Goal: Transaction & Acquisition: Subscribe to service/newsletter

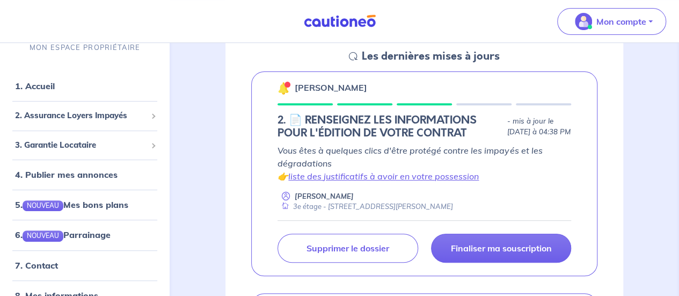
scroll to position [161, 0]
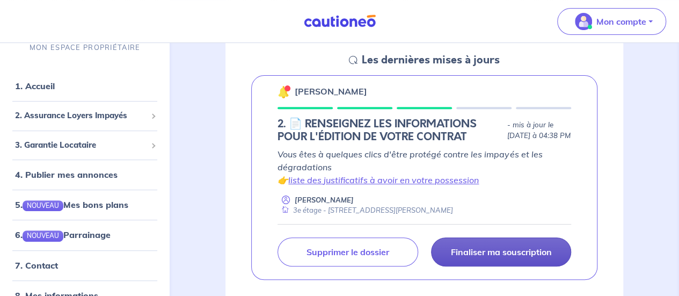
click at [497, 257] on p "Finaliser ma souscription" at bounding box center [500, 251] width 101 height 11
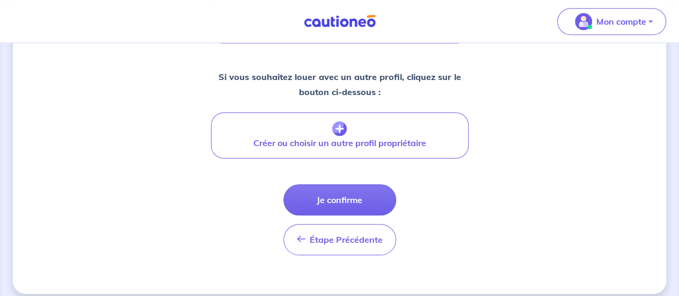
scroll to position [498, 0]
click at [365, 193] on button "Je confirme" at bounding box center [339, 199] width 113 height 31
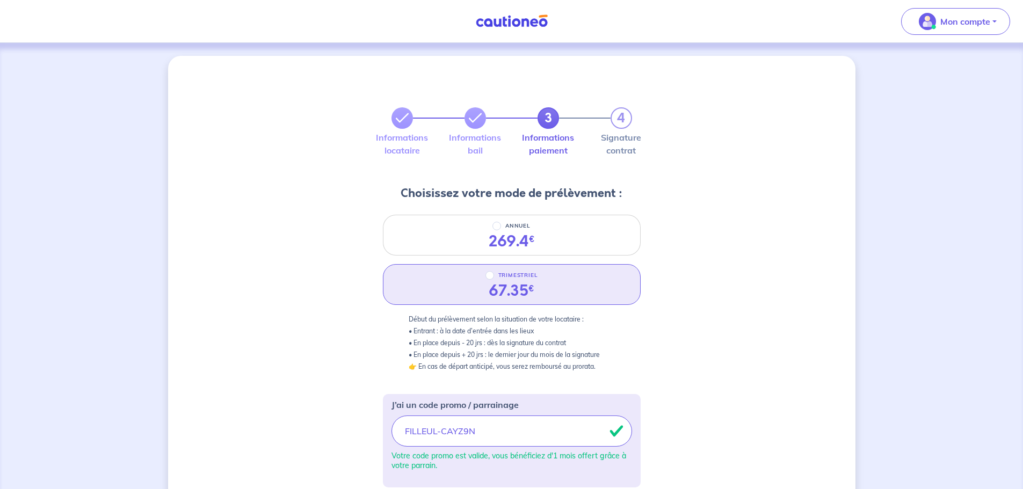
click at [522, 282] on div "67.35 €" at bounding box center [512, 291] width 46 height 18
radio input "true"
click at [475, 123] on icon at bounding box center [475, 118] width 13 height 13
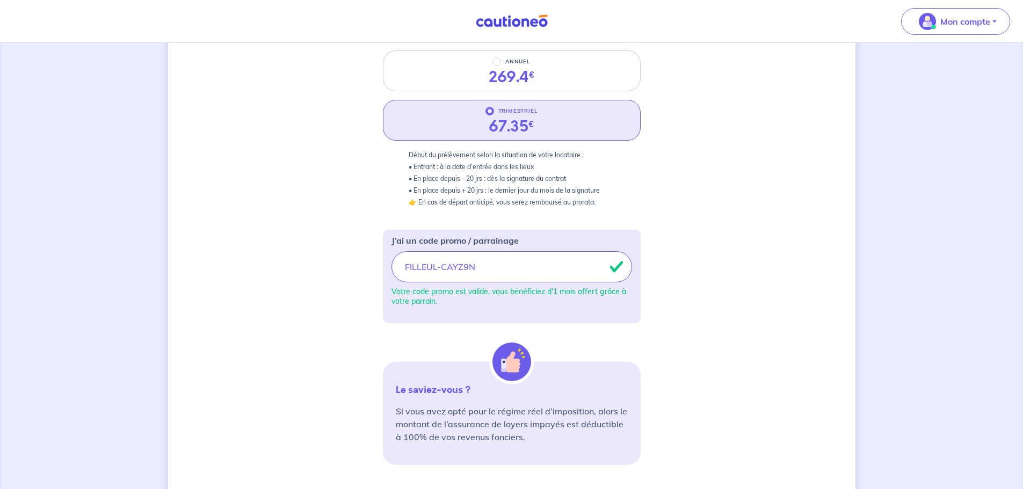
scroll to position [310, 0]
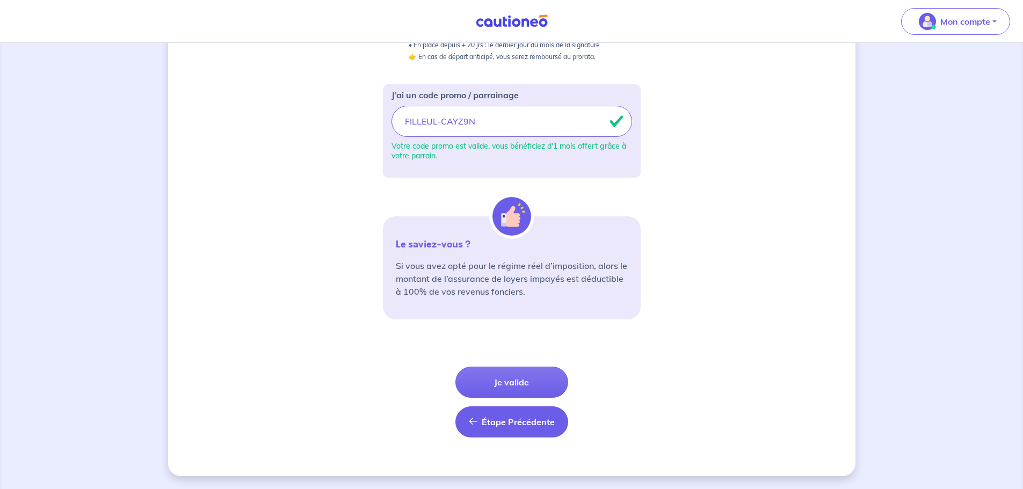
click at [496, 295] on button "Étape Précédente Précédent" at bounding box center [511, 421] width 113 height 31
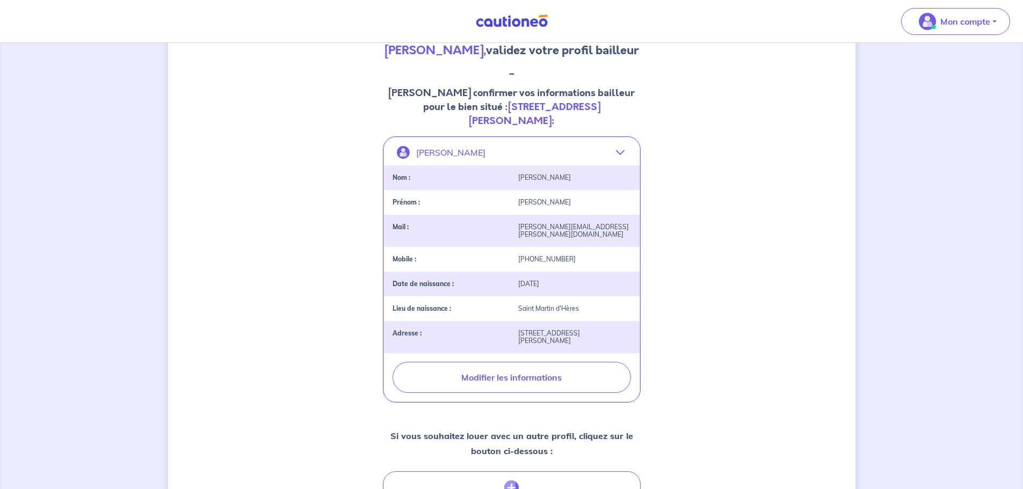
scroll to position [268, 0]
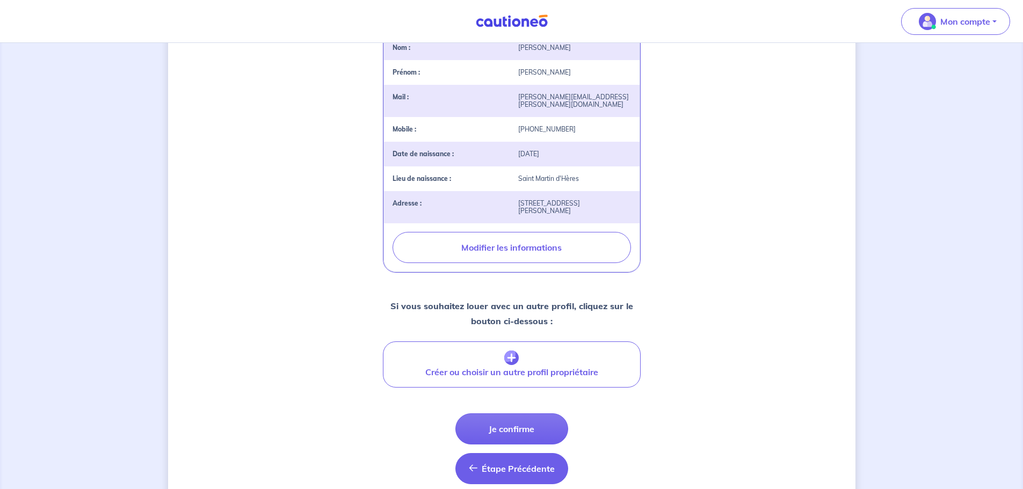
click at [511, 295] on span "Étape Précédente" at bounding box center [518, 468] width 73 height 11
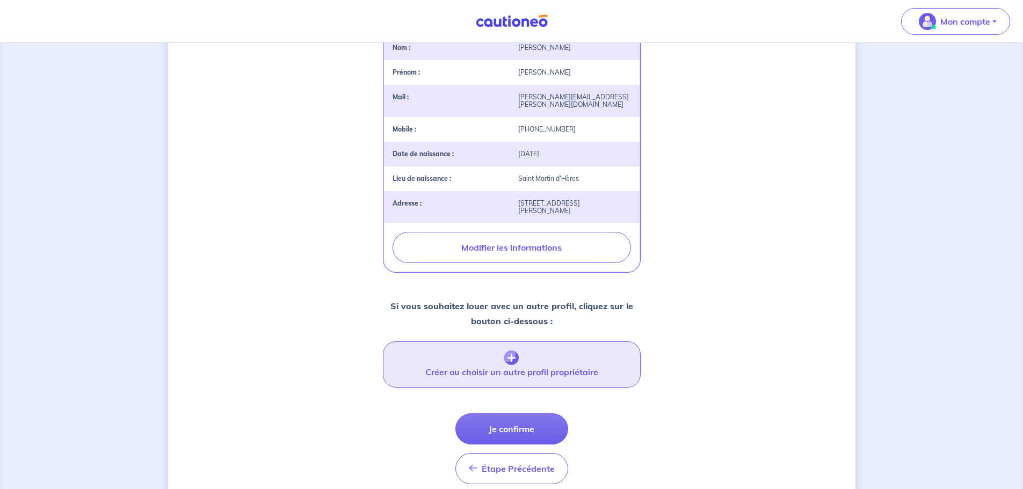
select select "FR"
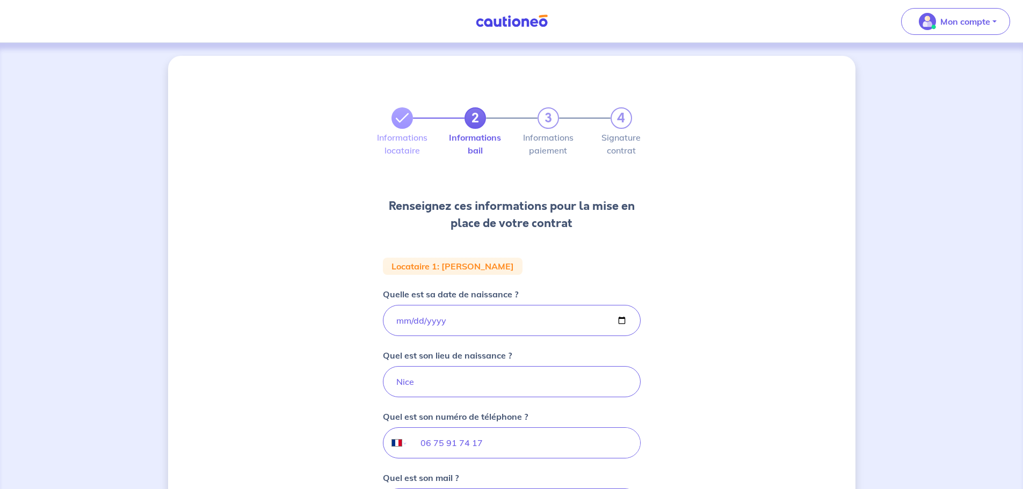
scroll to position [192, 0]
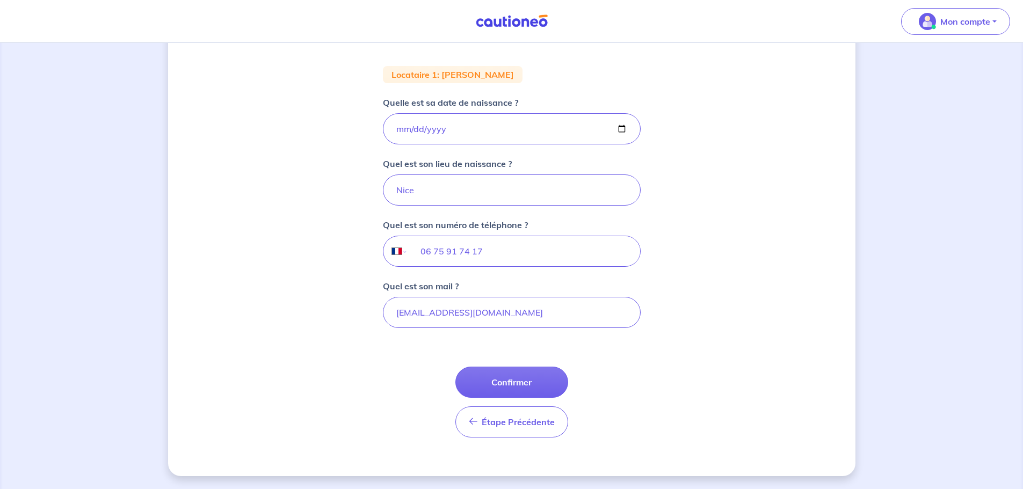
click at [529, 295] on form "Locataire 1 : [PERSON_NAME] Quelle est sa date de naissance ? [DEMOGRAPHIC_DATA…" at bounding box center [512, 256] width 258 height 380
click at [531, 295] on span "Étape Précédente" at bounding box center [518, 422] width 73 height 11
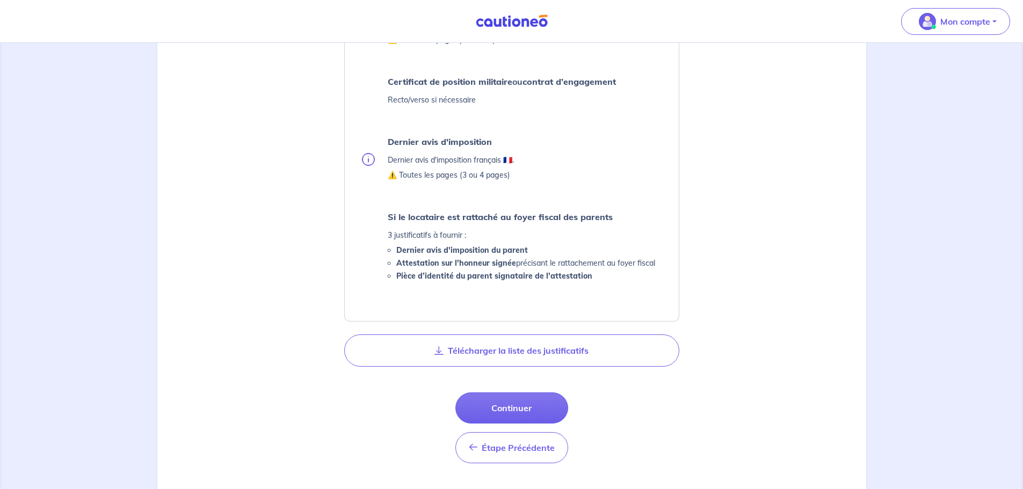
scroll to position [429, 0]
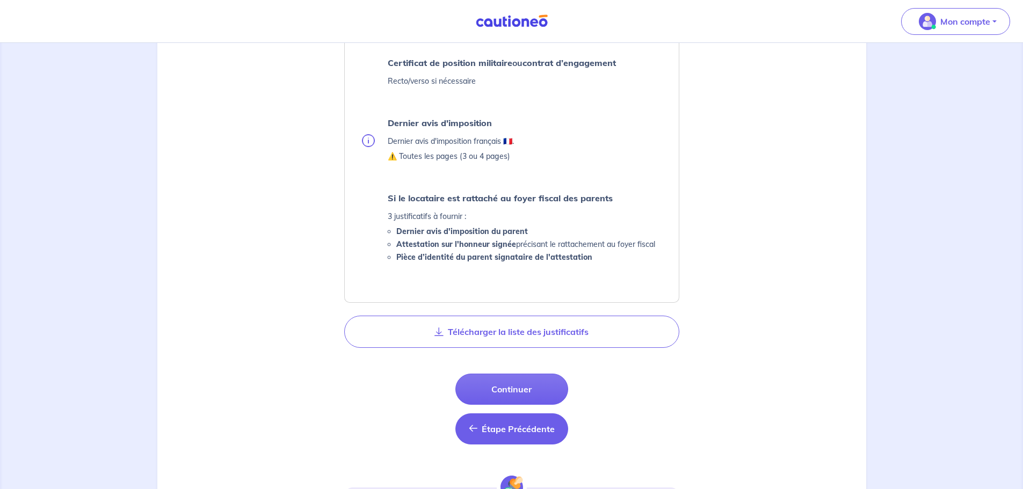
click at [537, 295] on span "Étape Précédente" at bounding box center [518, 429] width 73 height 11
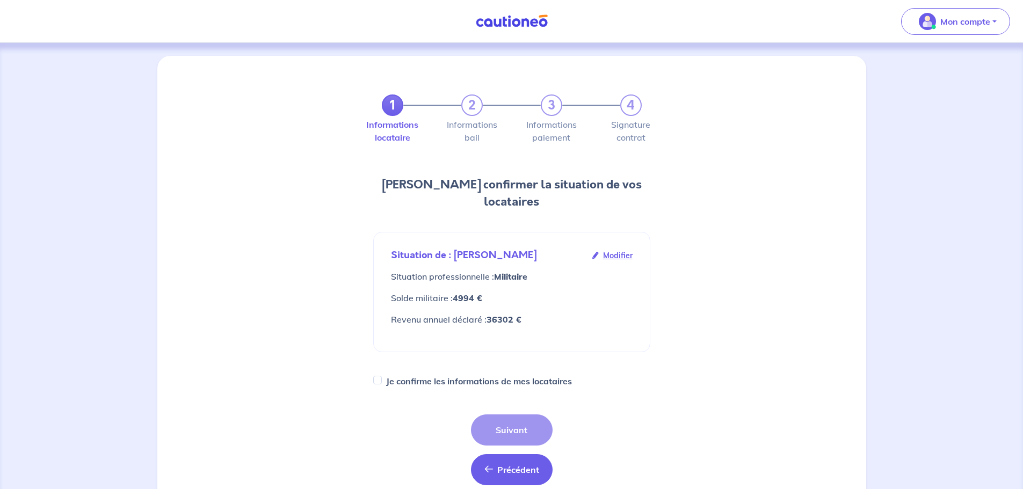
click at [532, 295] on button "Précédent Précédent" at bounding box center [512, 469] width 82 height 31
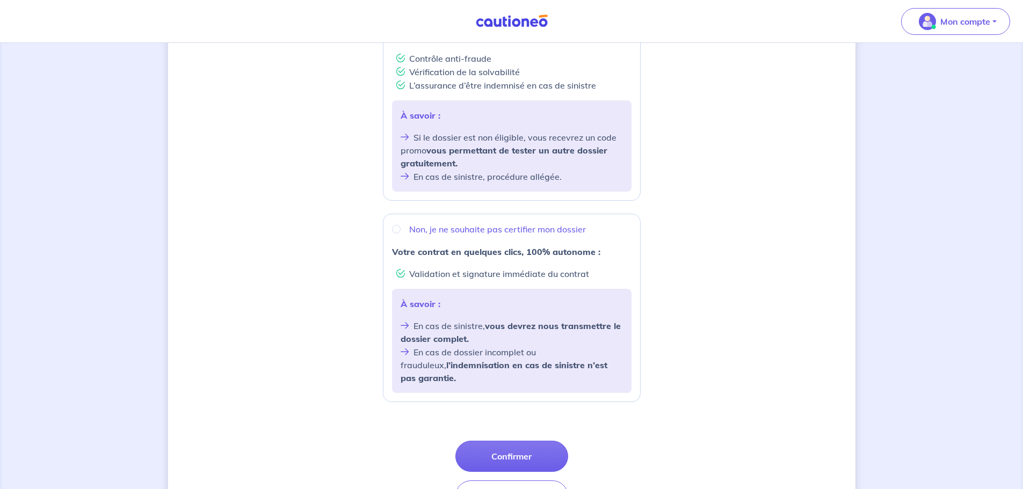
scroll to position [314, 0]
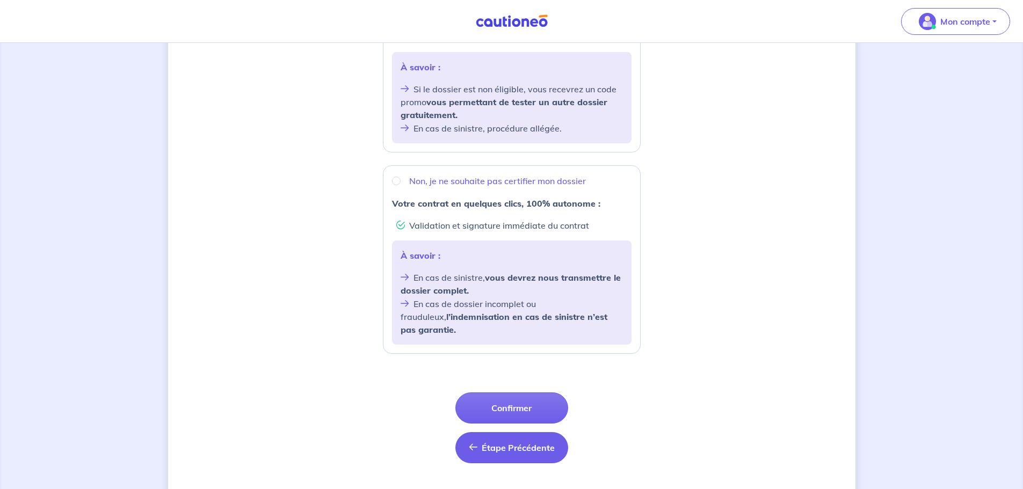
click at [531, 295] on button "Étape Précédente Précédent" at bounding box center [511, 447] width 113 height 31
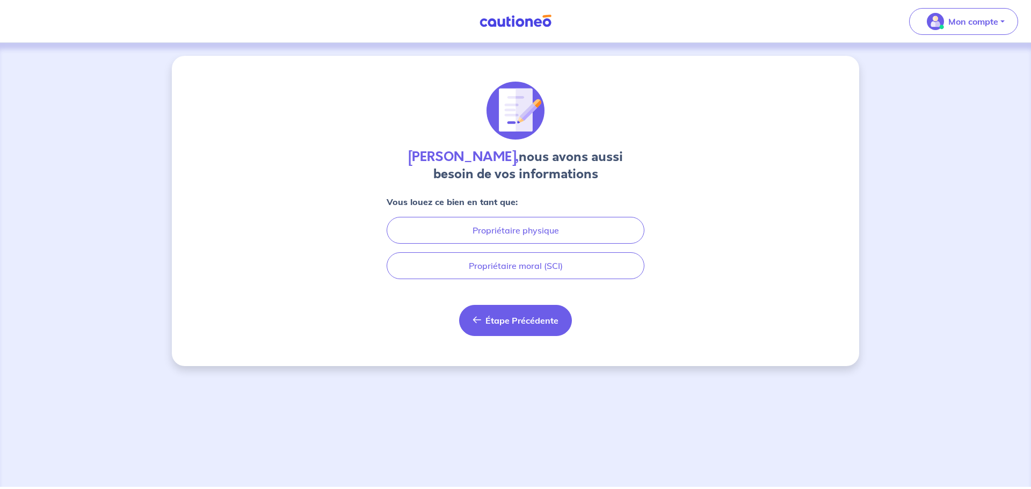
click at [533, 295] on span "Étape Précédente" at bounding box center [521, 320] width 73 height 11
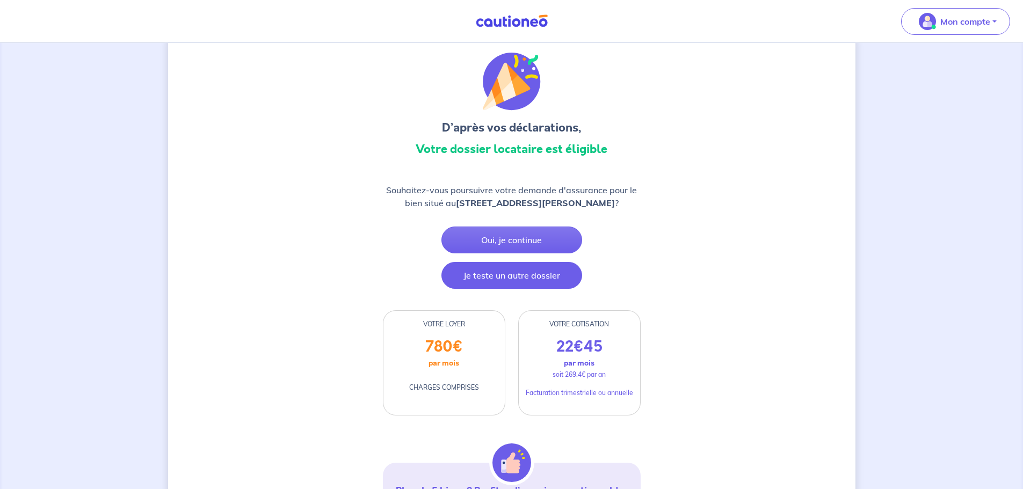
scroll to position [54, 0]
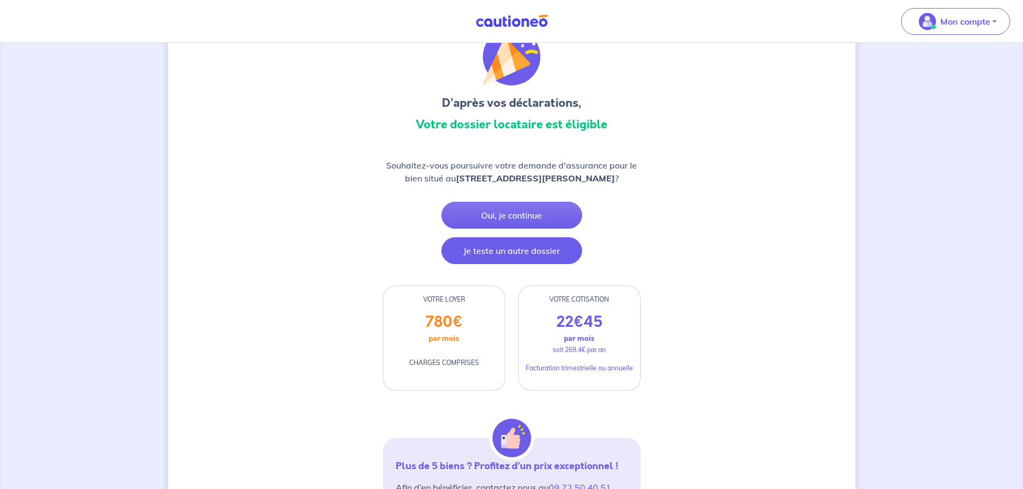
click at [505, 257] on button "Je teste un autre dossier" at bounding box center [511, 250] width 141 height 27
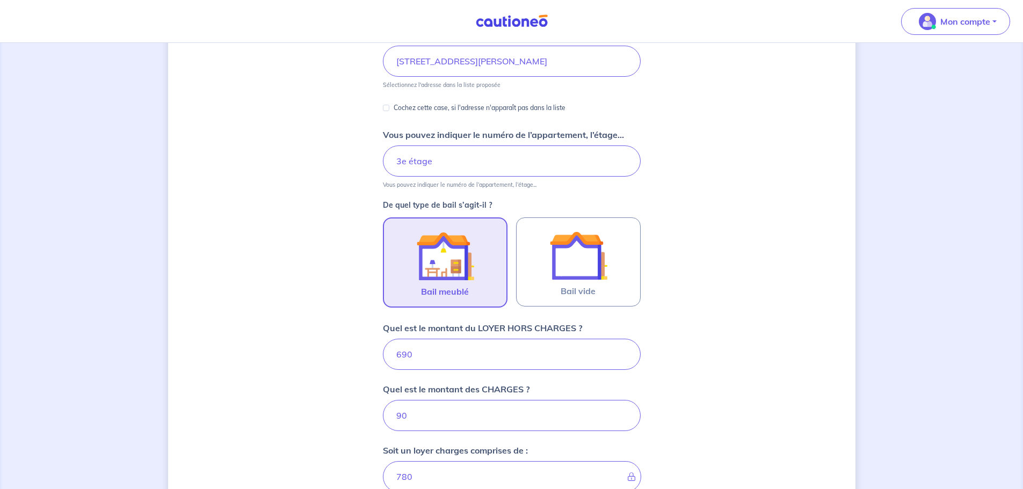
scroll to position [215, 0]
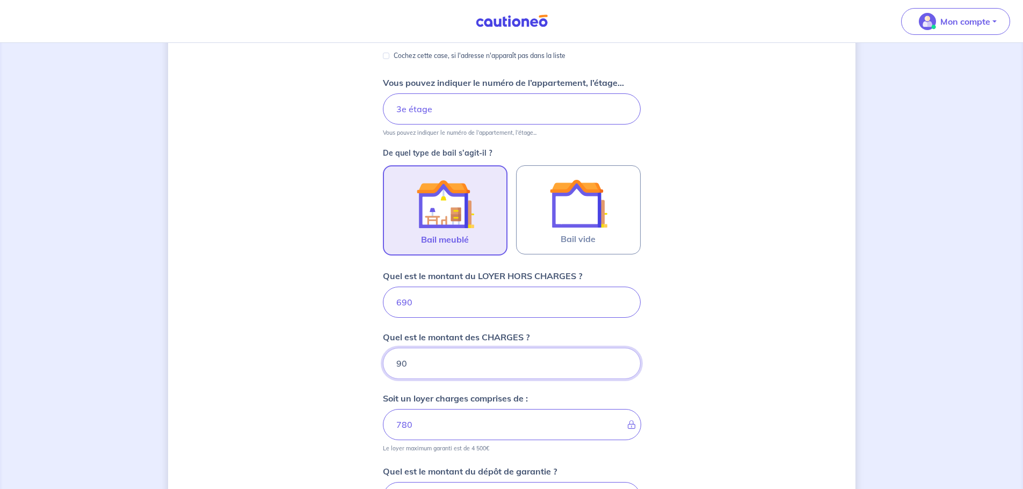
click at [462, 295] on input "90" at bounding box center [512, 363] width 258 height 31
drag, startPoint x: 486, startPoint y: 372, endPoint x: 389, endPoint y: 362, distance: 98.1
click at [389, 295] on input "90" at bounding box center [512, 363] width 258 height 31
type input "40"
type input "730"
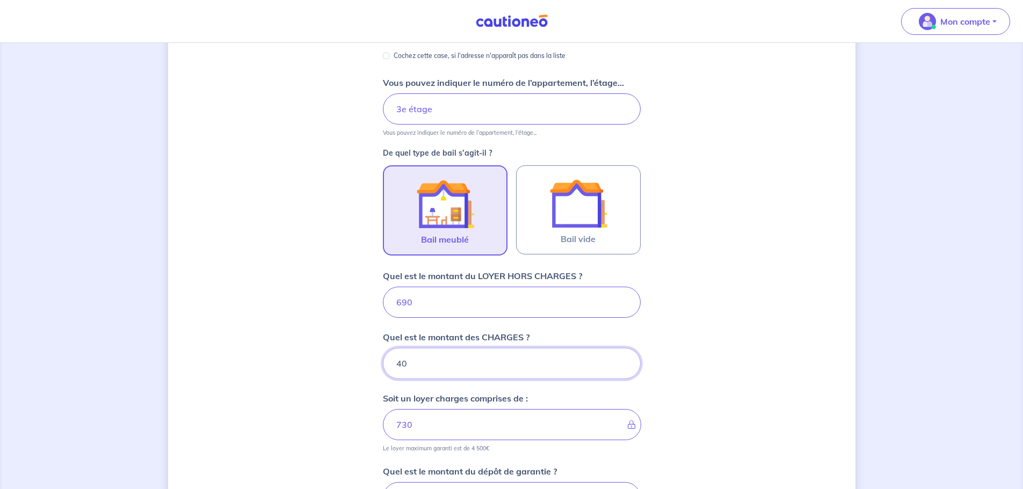
type input "40"
click at [322, 295] on div "Dites-nous en plus sur votre bien Où se situe votre bien en location ? [STREET_…" at bounding box center [511, 257] width 687 height 832
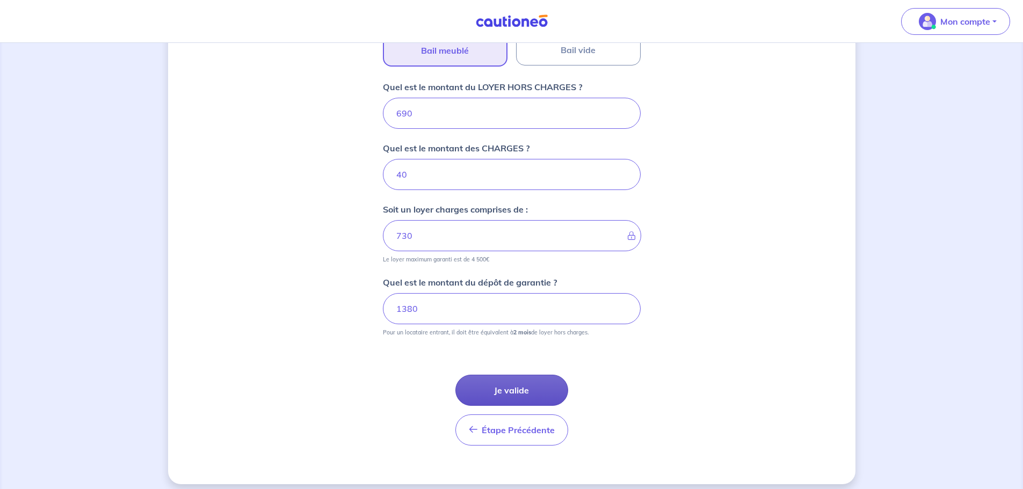
scroll to position [412, 0]
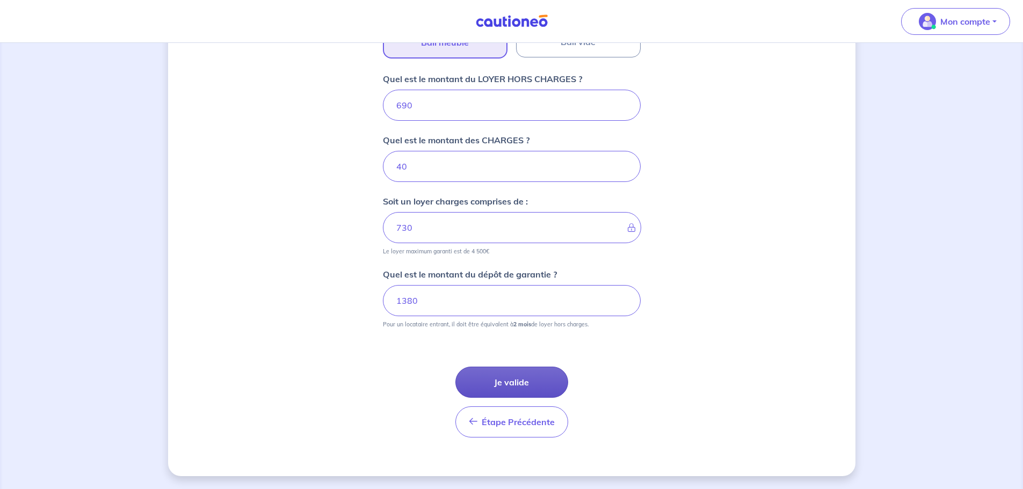
click at [521, 295] on button "Je valide" at bounding box center [511, 382] width 113 height 31
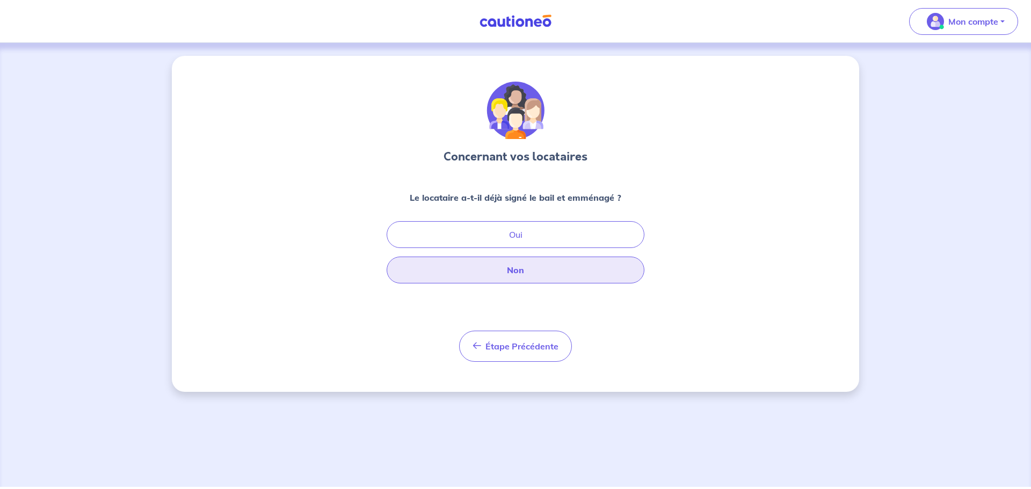
click at [557, 264] on button "Non" at bounding box center [516, 270] width 258 height 27
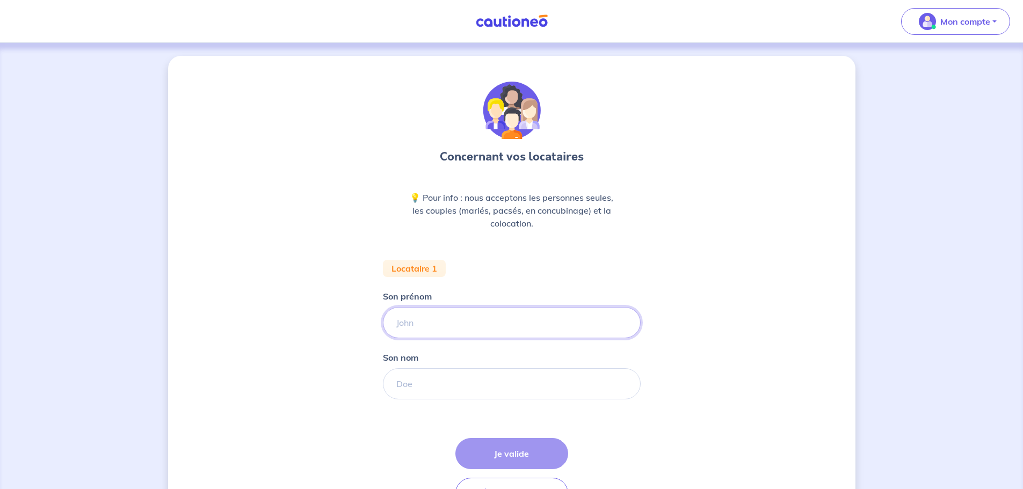
click at [446, 295] on input "Son prénom" at bounding box center [512, 322] width 258 height 31
type input "[PERSON_NAME]"
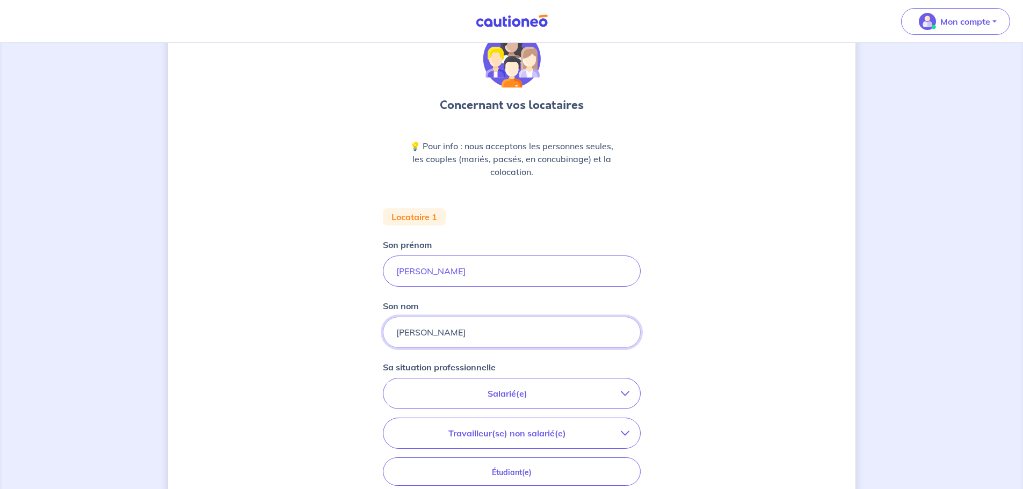
scroll to position [107, 0]
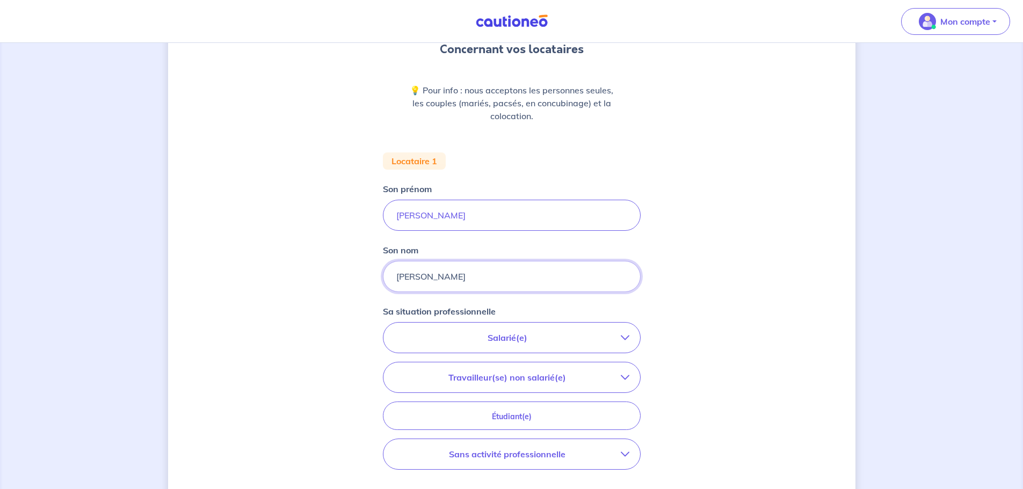
type input "[PERSON_NAME]"
click at [511, 295] on p "Salarié(e)" at bounding box center [507, 337] width 227 height 13
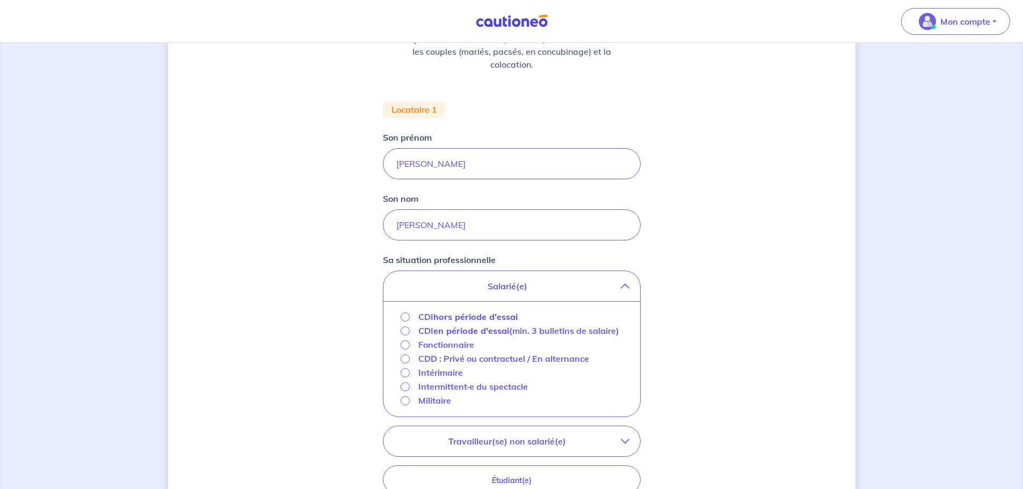
scroll to position [215, 0]
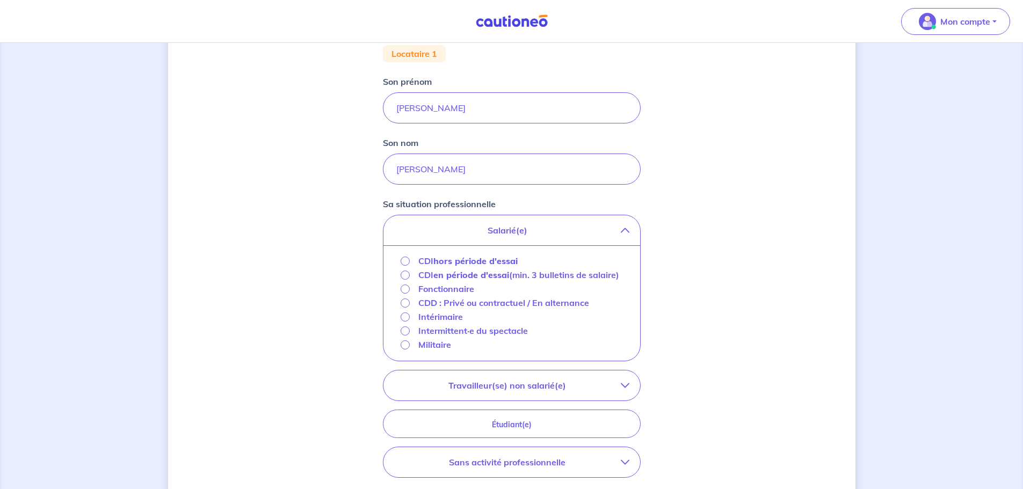
click at [447, 295] on p "Militaire" at bounding box center [434, 344] width 33 height 13
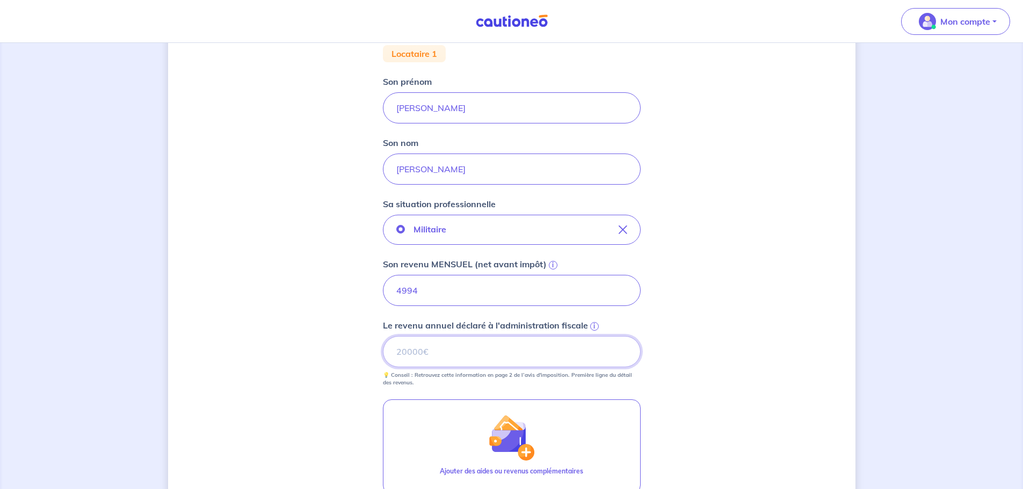
click at [531, 295] on input "Le revenu annuel déclaré à l'administration fiscale i" at bounding box center [512, 351] width 258 height 31
click at [465, 295] on input "Le revenu annuel déclaré à l'administration fiscale i" at bounding box center [512, 351] width 258 height 31
type input "36302"
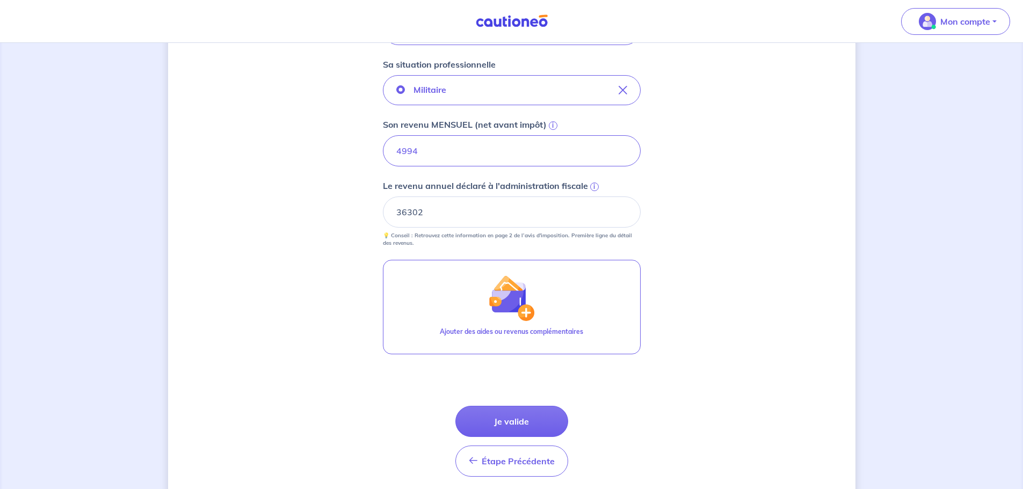
scroll to position [376, 0]
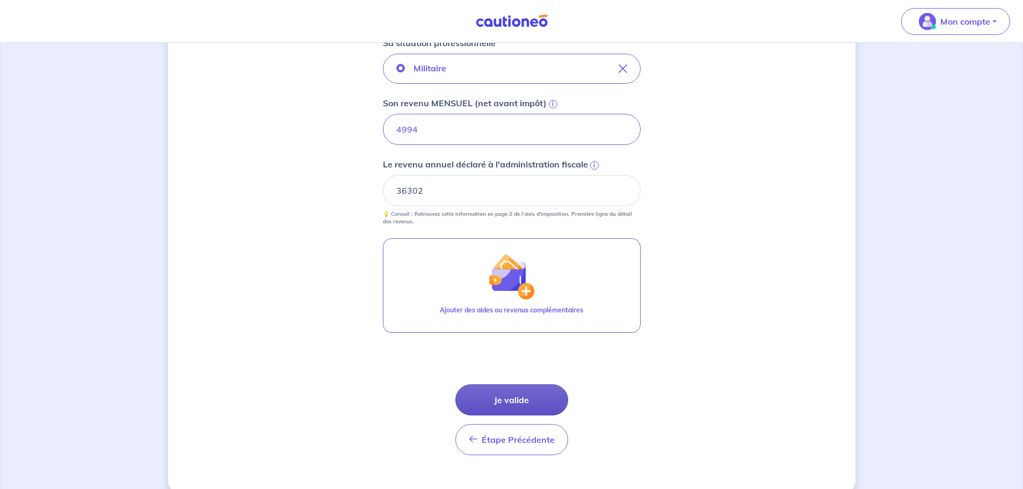
click at [494, 295] on button "Je valide" at bounding box center [511, 399] width 113 height 31
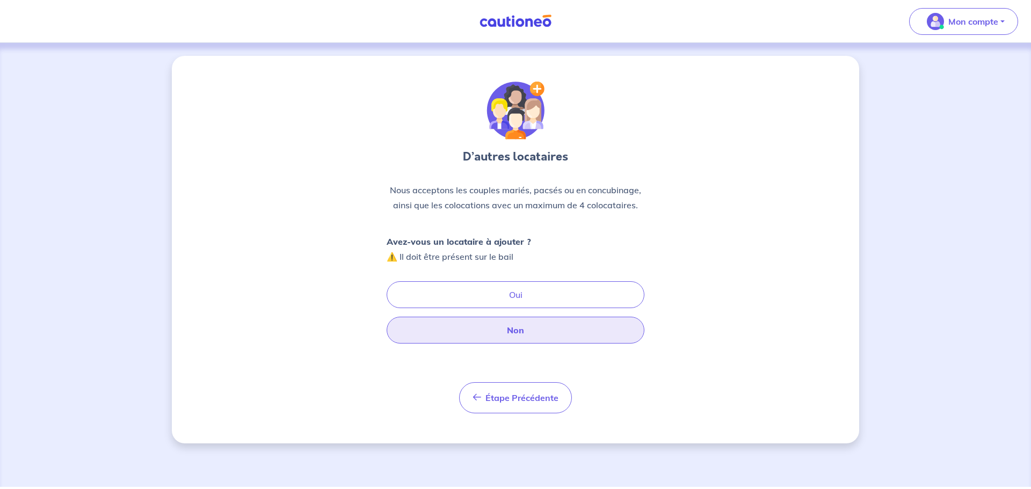
click at [527, 295] on button "Non" at bounding box center [516, 330] width 258 height 27
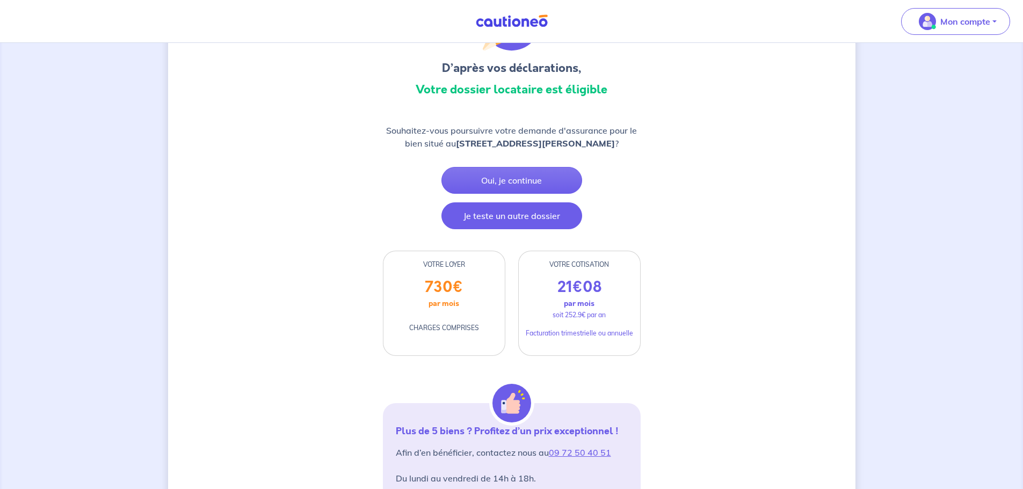
scroll to position [107, 0]
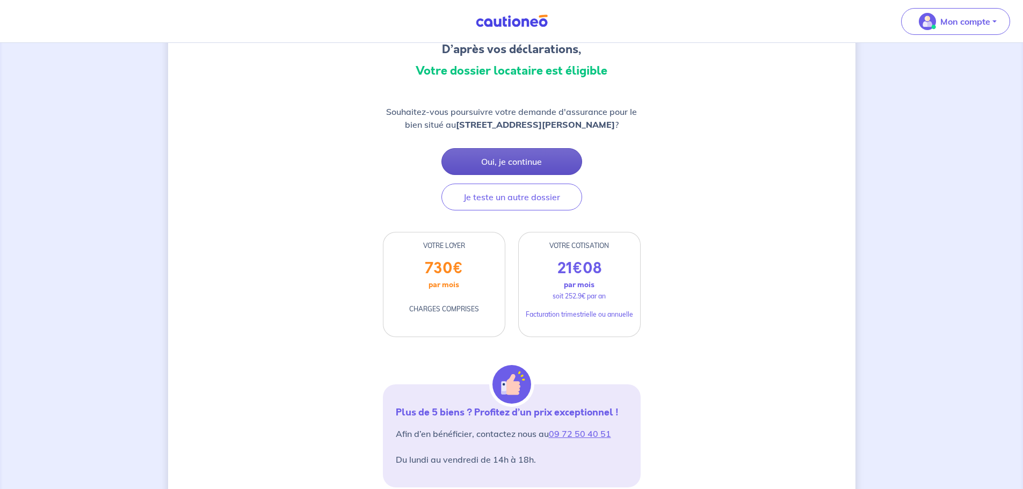
click at [542, 162] on button "Oui, je continue" at bounding box center [511, 161] width 141 height 27
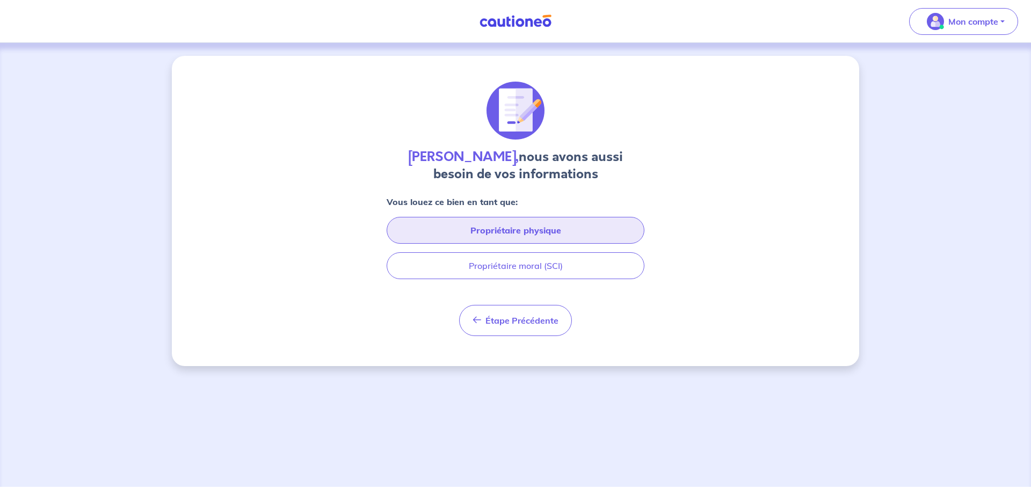
click at [529, 226] on button "Propriétaire physique" at bounding box center [516, 230] width 258 height 27
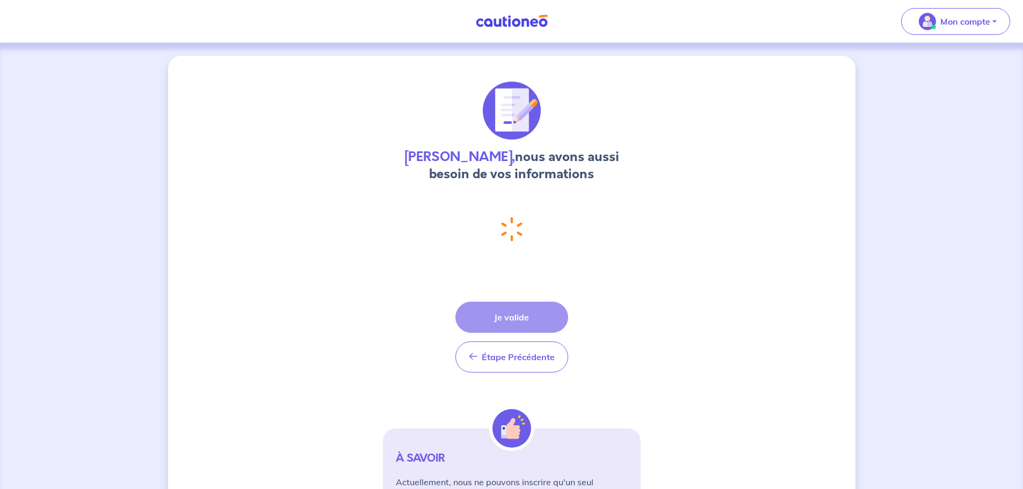
select select "FR"
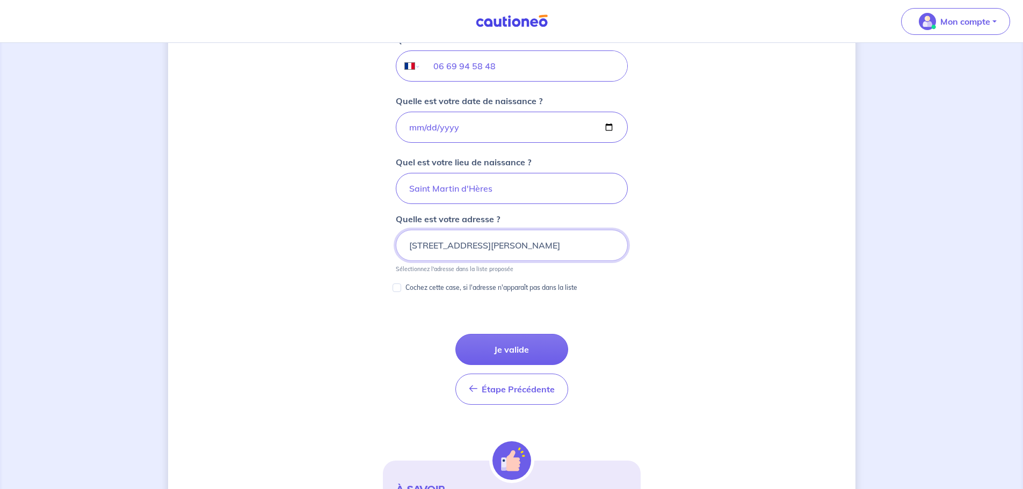
scroll to position [447, 0]
click at [531, 295] on button "Je valide" at bounding box center [511, 348] width 113 height 31
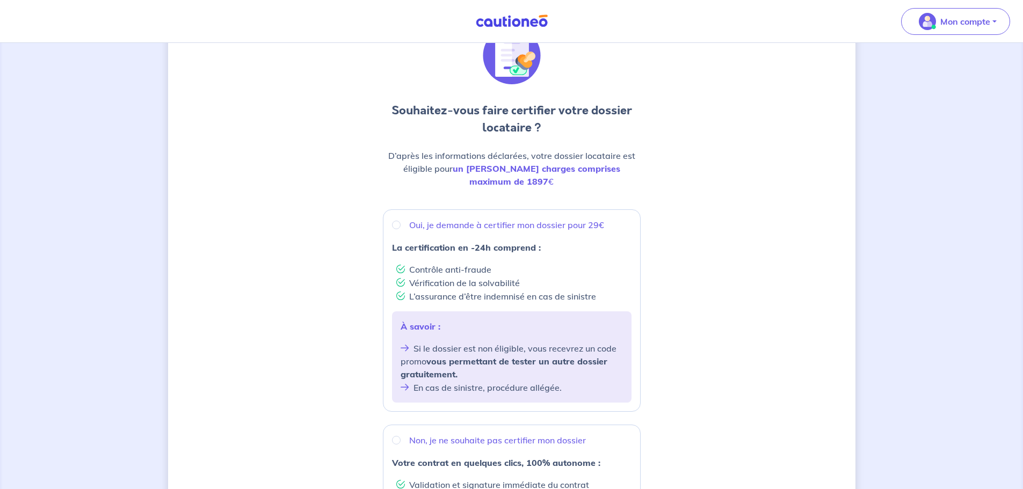
scroll to position [107, 0]
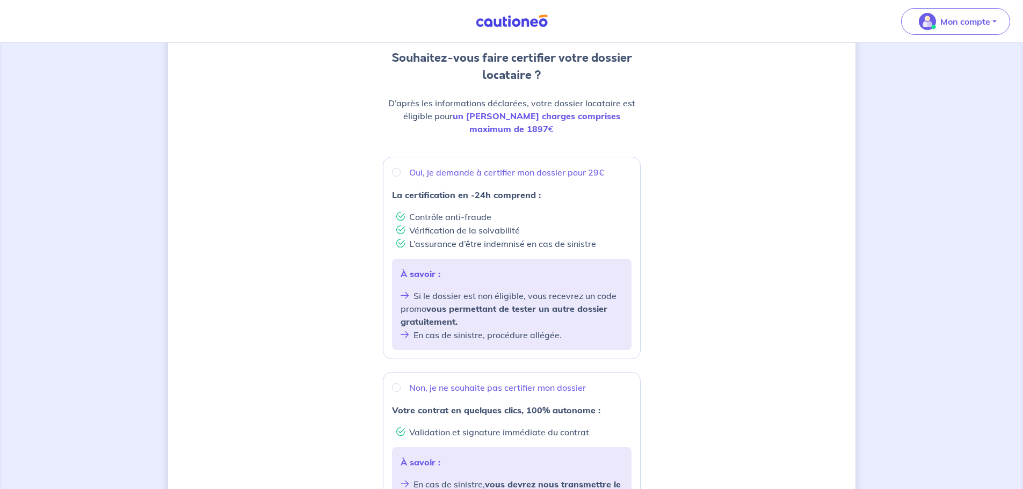
click at [440, 295] on p "Non, je ne souhaite pas certifier mon dossier" at bounding box center [497, 387] width 177 height 13
click at [400, 295] on input "Non, je ne souhaite pas certifier mon dossier" at bounding box center [396, 387] width 9 height 9
radio input "true"
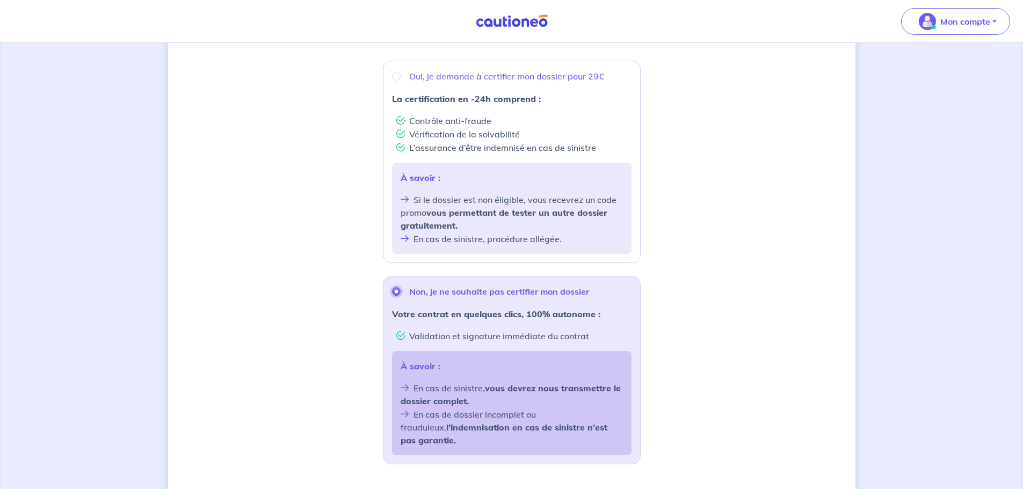
scroll to position [215, 0]
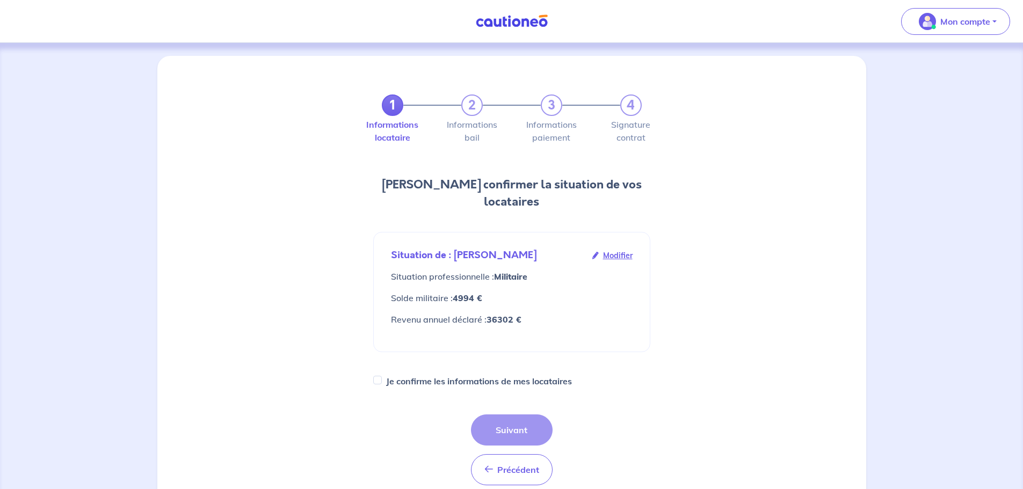
click at [435, 295] on label "Je confirme les informations de mes locataires" at bounding box center [479, 381] width 186 height 15
click at [382, 295] on input "Je confirme les informations de mes locataires" at bounding box center [377, 380] width 9 height 9
checkbox input "true"
click at [530, 295] on button "Suivant" at bounding box center [512, 429] width 82 height 31
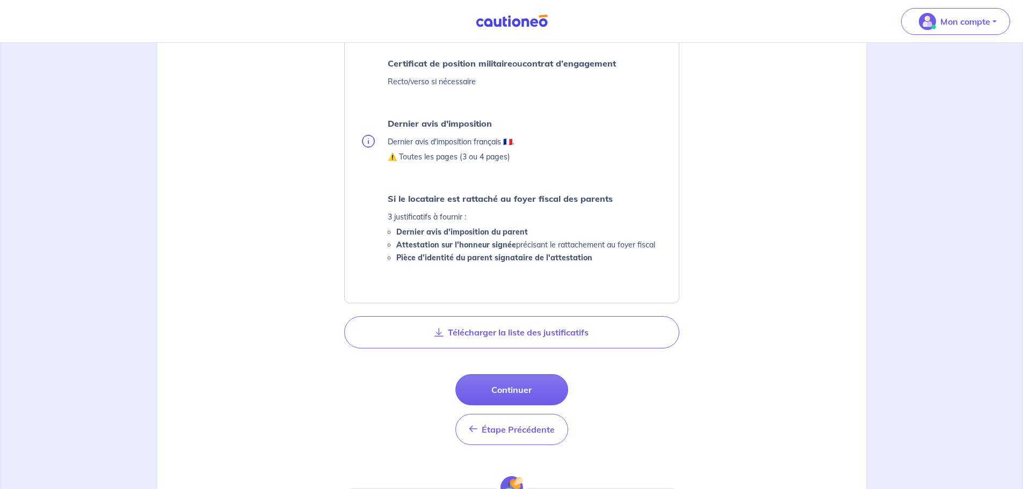
scroll to position [429, 0]
click at [522, 295] on button "Continuer" at bounding box center [511, 389] width 113 height 31
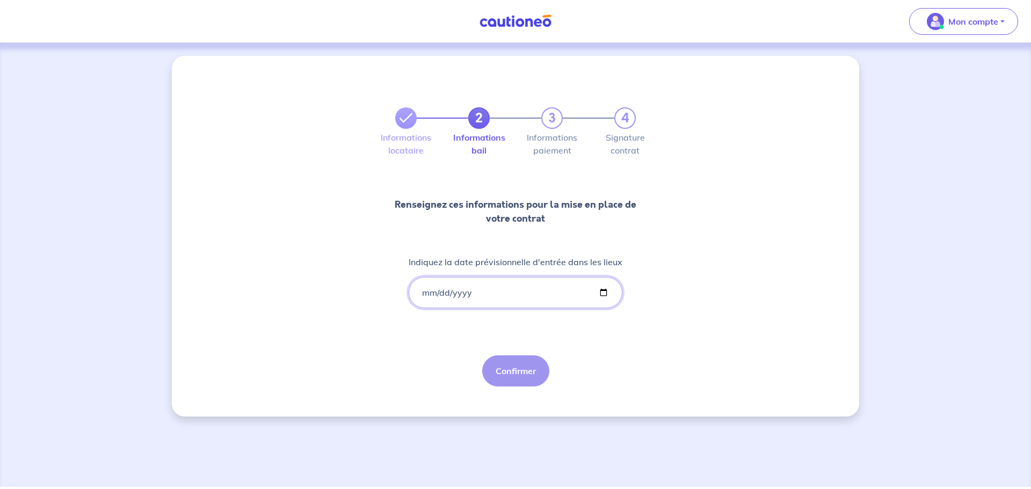
click at [521, 286] on input "Indiquez la date prévisionnelle d'entrée dans les lieux" at bounding box center [516, 292] width 214 height 31
click at [609, 293] on input "Indiquez la date prévisionnelle d'entrée dans les lieux" at bounding box center [516, 292] width 214 height 31
click at [606, 292] on input "Indiquez la date prévisionnelle d'entrée dans les lieux" at bounding box center [516, 292] width 214 height 31
type input "[DATE]"
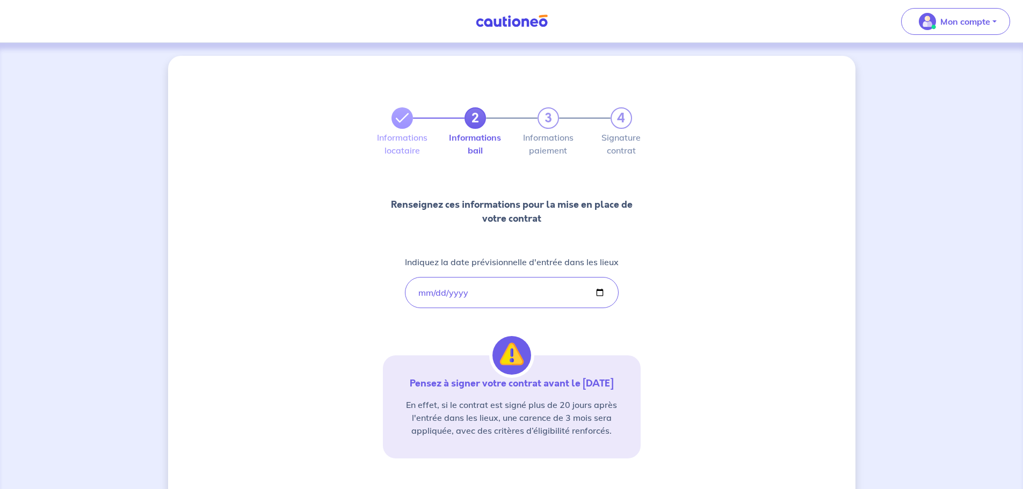
click at [638, 295] on div "Pensez à signer votre contrat avant le [DATE] En effet, si le contrat est signé…" at bounding box center [512, 406] width 258 height 103
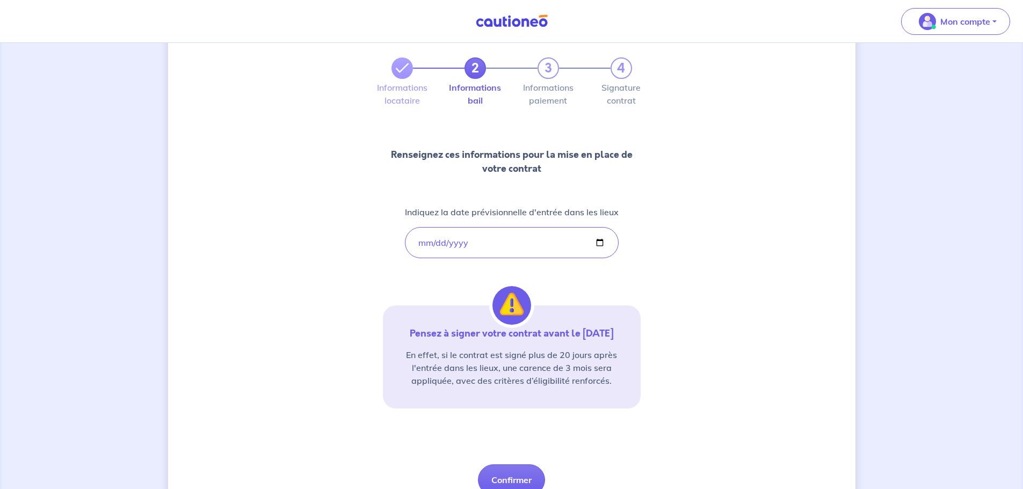
scroll to position [99, 0]
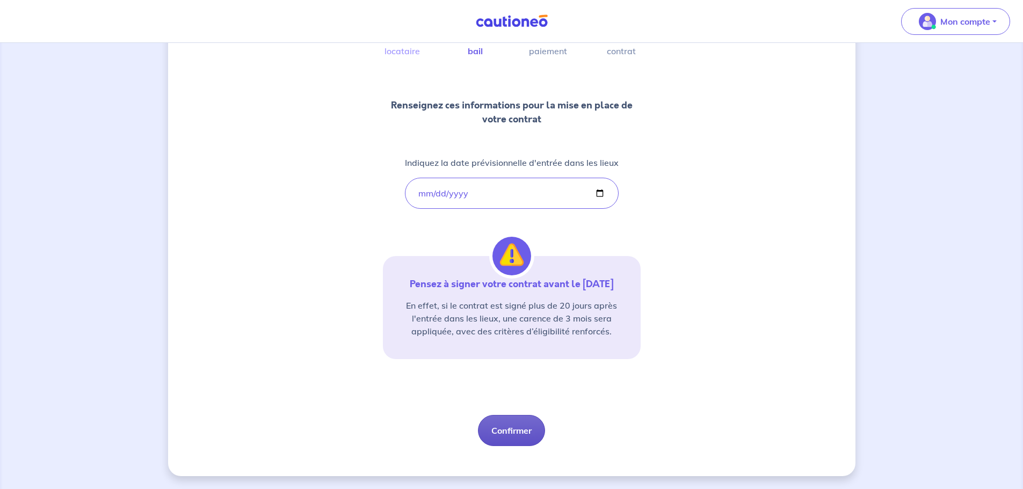
click at [516, 295] on button "Confirmer" at bounding box center [511, 430] width 67 height 31
select select "FR"
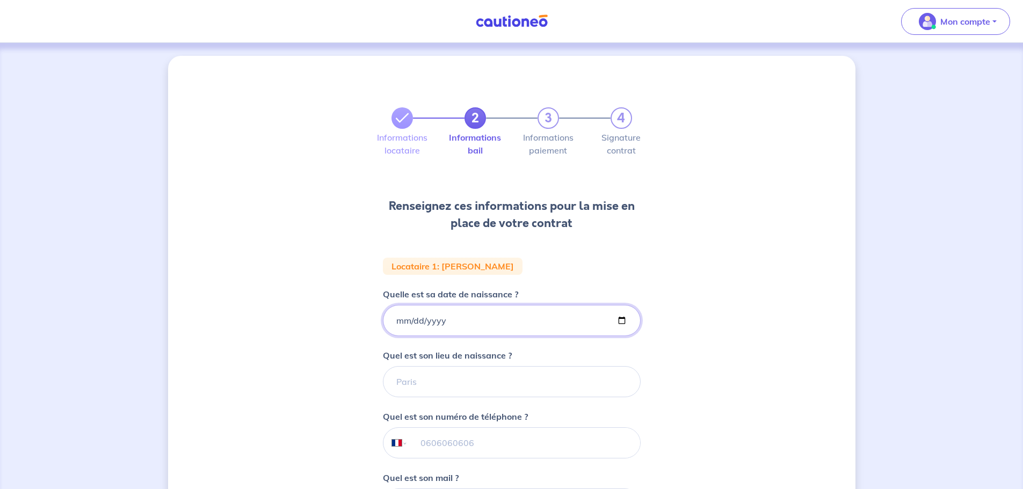
click at [467, 295] on input "Quelle est sa date de naissance ?" at bounding box center [512, 320] width 258 height 31
type input "[DATE]"
click at [578, 295] on input "Quel est son lieu de naissance ?" at bounding box center [512, 381] width 258 height 31
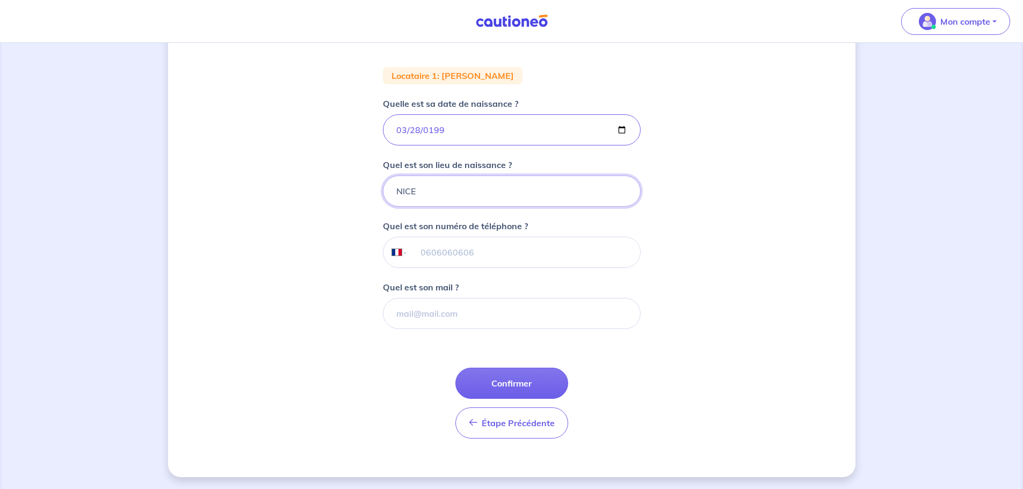
scroll to position [192, 0]
type input "NICE"
click at [431, 244] on input "tel" at bounding box center [523, 251] width 232 height 30
type input "06 75 91 74 17"
click at [441, 295] on input "Quel est son mail ?" at bounding box center [512, 312] width 258 height 31
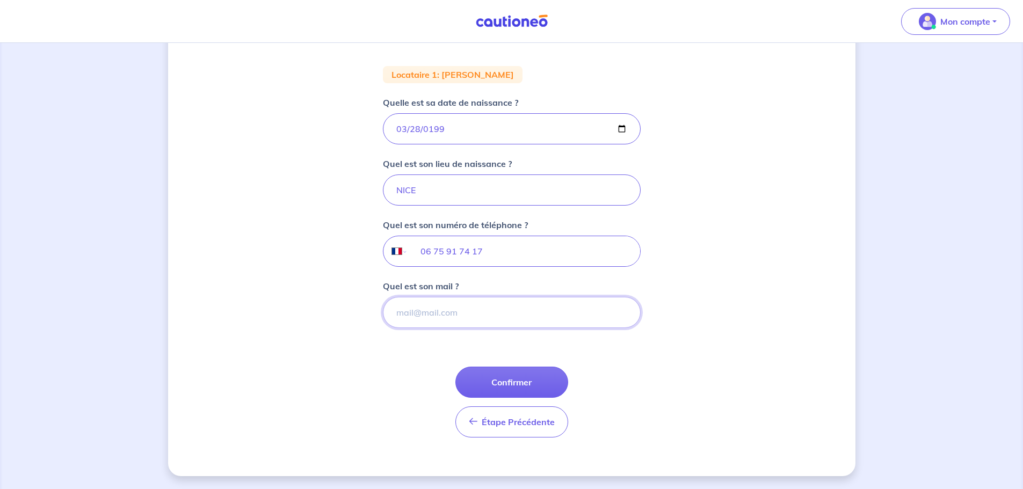
click at [474, 295] on input "Quel est son mail ?" at bounding box center [512, 312] width 258 height 31
paste input "[EMAIL_ADDRESS][DOMAIN_NAME]"
type input "[EMAIL_ADDRESS][DOMAIN_NAME]"
click at [512, 295] on button "Confirmer" at bounding box center [511, 382] width 113 height 31
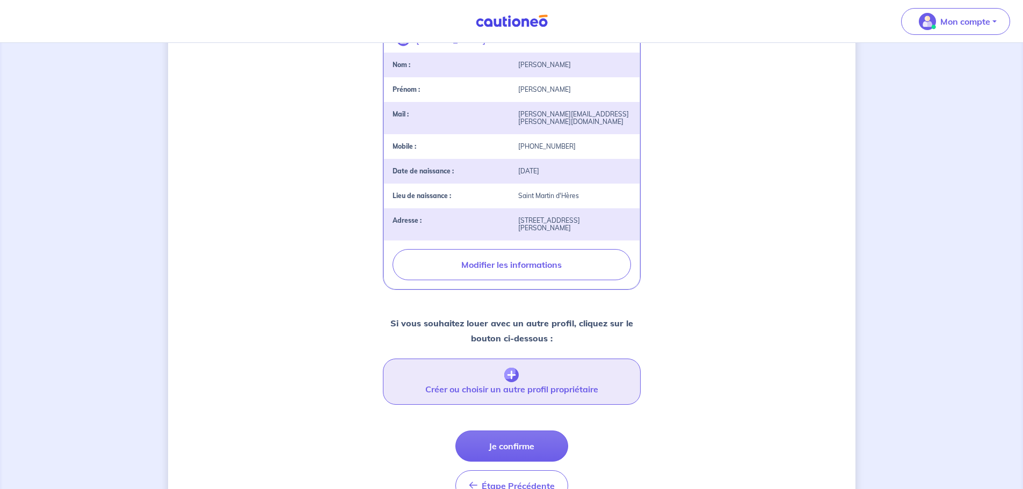
scroll to position [268, 0]
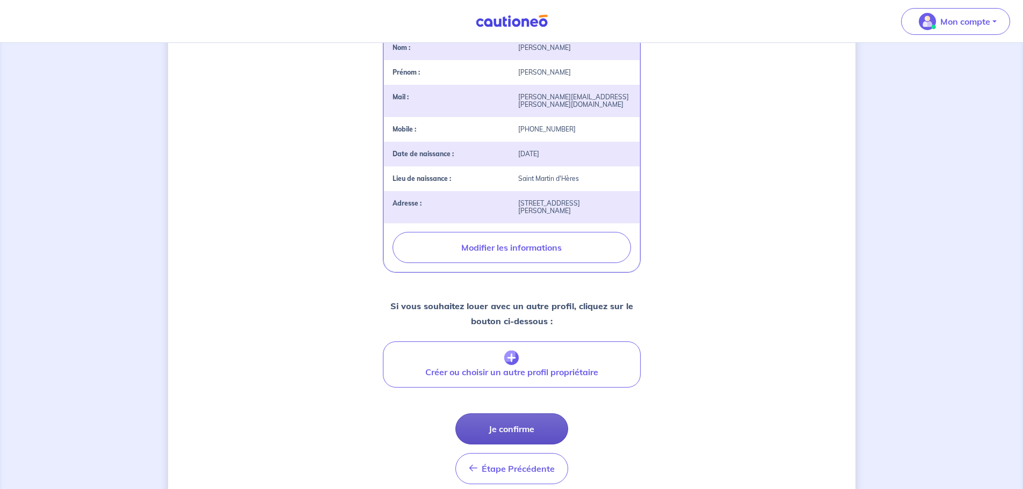
click at [490, 295] on button "Je confirme" at bounding box center [511, 428] width 113 height 31
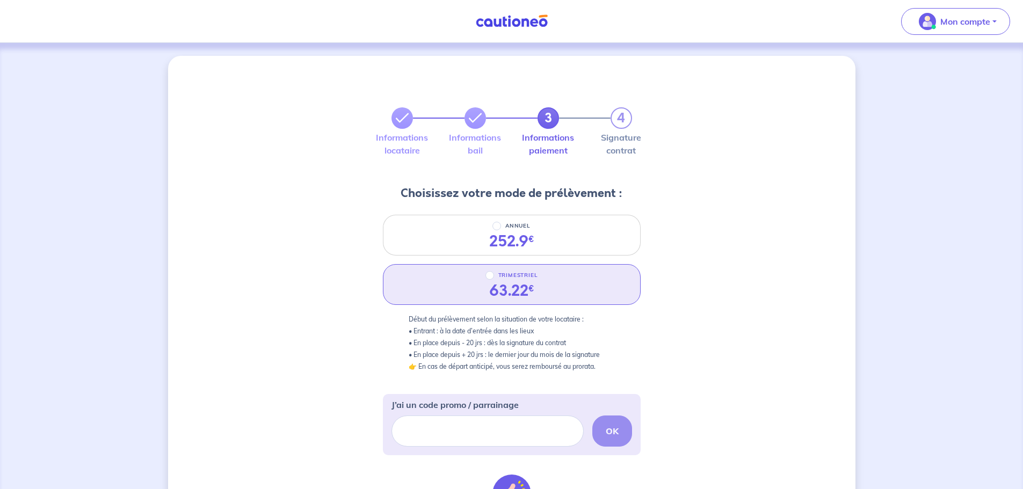
click at [499, 271] on p "TRIMESTRIEL" at bounding box center [518, 275] width 40 height 13
radio input "true"
click at [494, 271] on input "TRIMESTRIEL" at bounding box center [489, 275] width 9 height 9
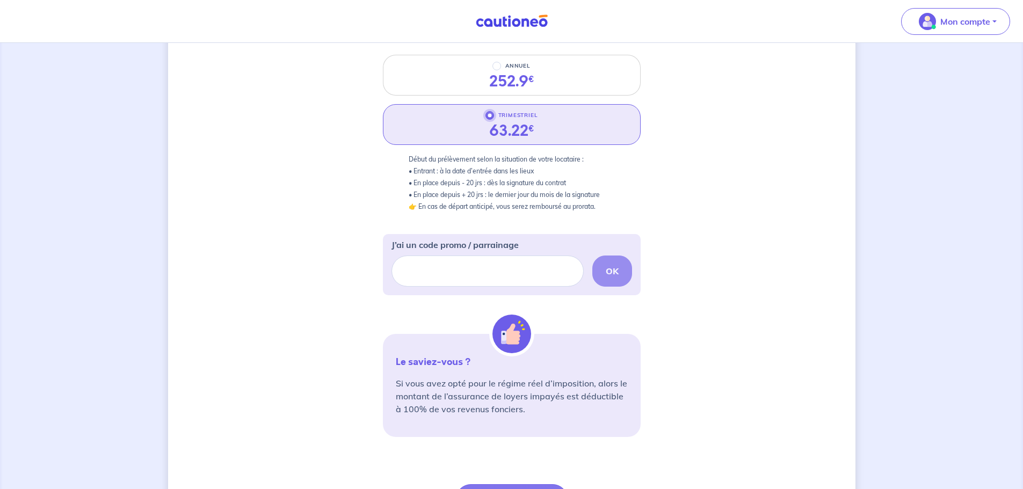
scroll to position [161, 0]
click at [520, 274] on input "J’ai un code promo / parrainage" at bounding box center [487, 269] width 192 height 31
click at [510, 262] on input "J’ai un code promo / parrainage" at bounding box center [487, 269] width 192 height 31
paste input "FILLEUL-CAYZ9N"
type input "FILLEUL-CAYZ9N"
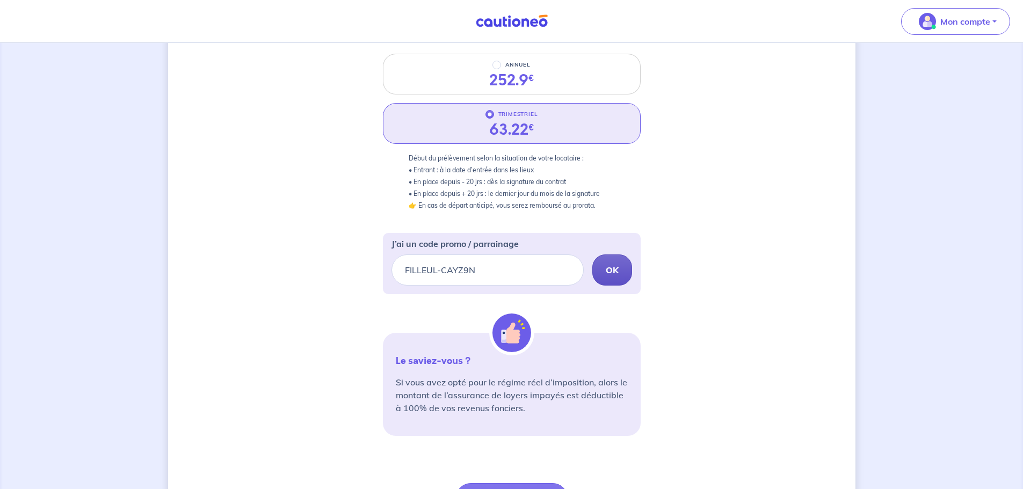
click at [625, 266] on button "OK" at bounding box center [612, 269] width 40 height 31
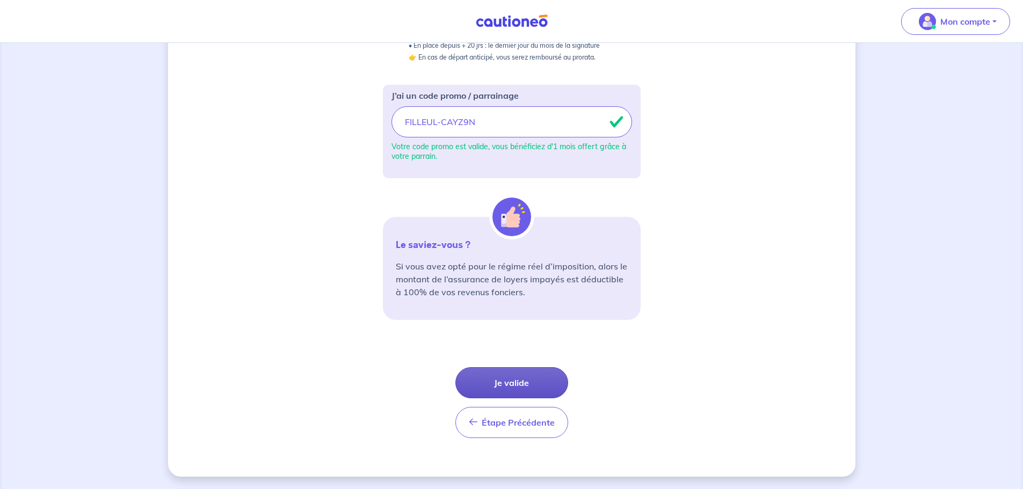
scroll to position [310, 0]
click at [508, 295] on button "Je valide" at bounding box center [511, 382] width 113 height 31
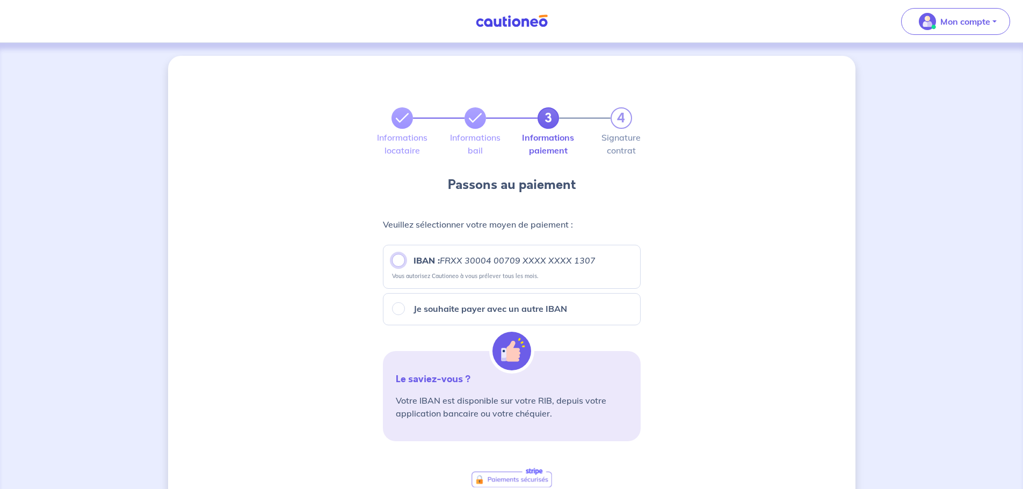
click at [401, 266] on input "IBAN : FRXX [FINANCIAL_ID] XXXX XXXX 1307" at bounding box center [398, 260] width 13 height 13
radio input "true"
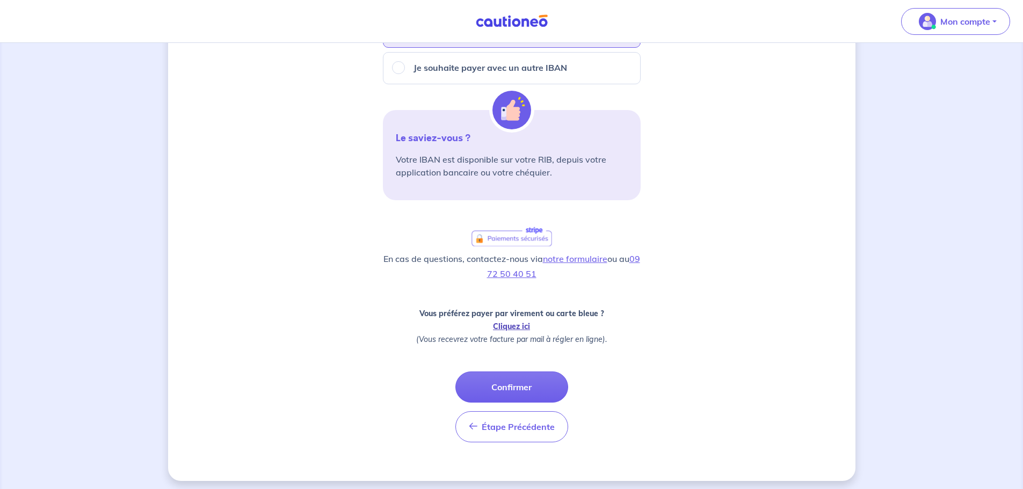
scroll to position [246, 0]
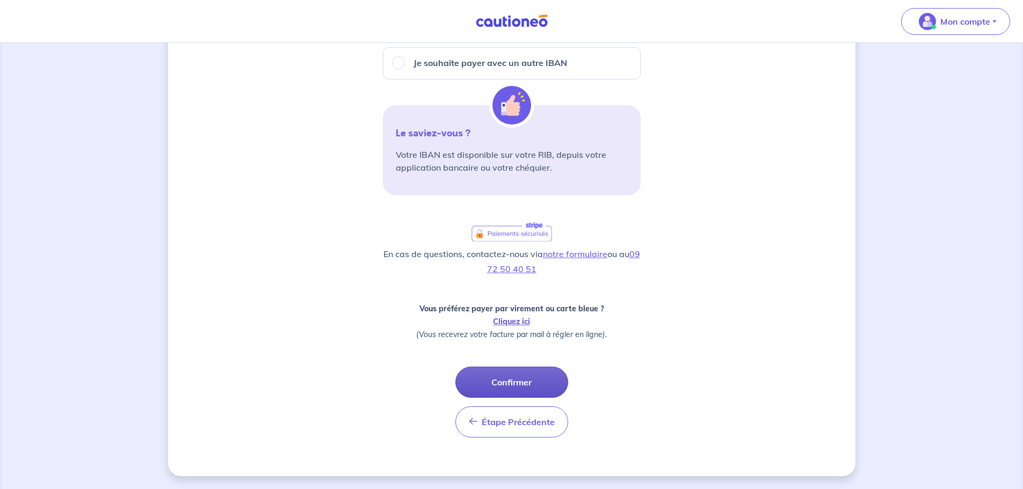
click at [497, 295] on button "Confirmer" at bounding box center [511, 382] width 113 height 31
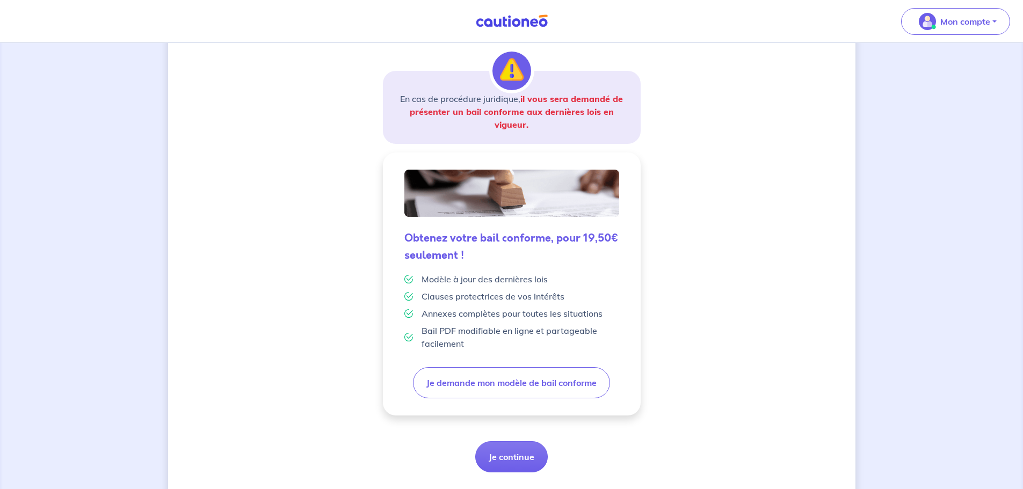
scroll to position [187, 0]
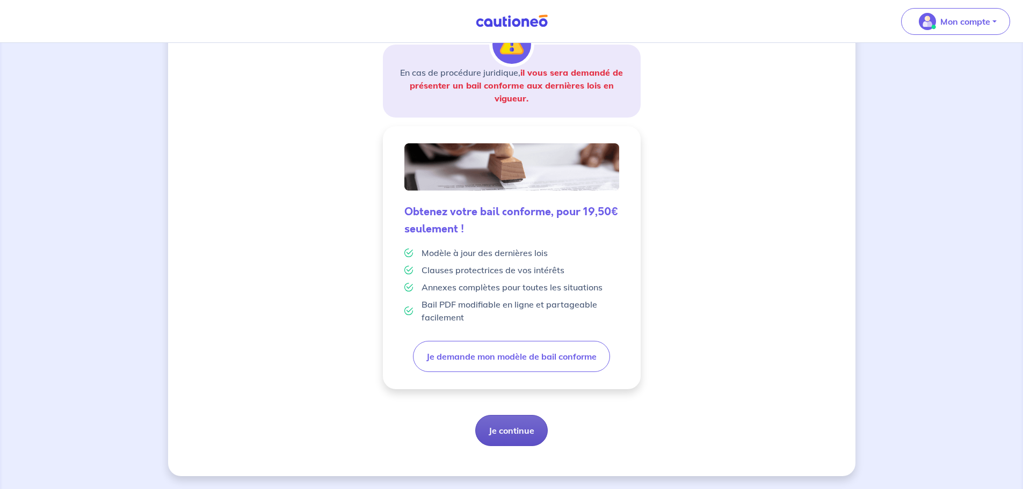
click at [505, 295] on button "Je continue" at bounding box center [511, 430] width 72 height 31
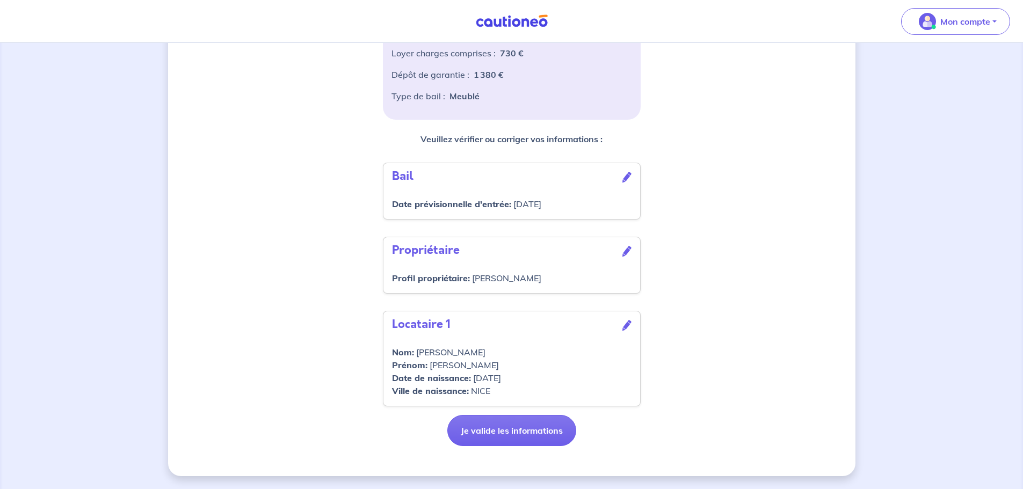
scroll to position [254, 0]
click at [522, 295] on button "Je valide les informations" at bounding box center [511, 430] width 129 height 31
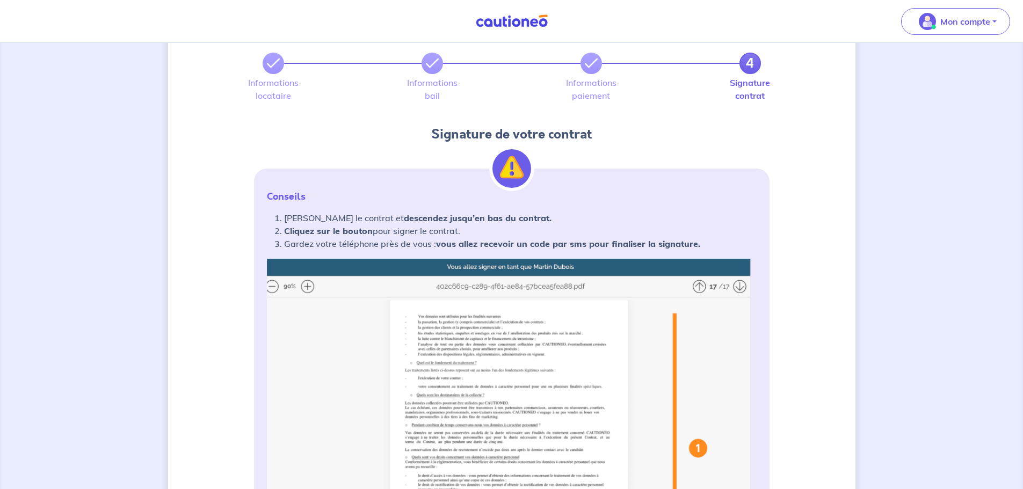
scroll to position [107, 0]
